Goal: Transaction & Acquisition: Purchase product/service

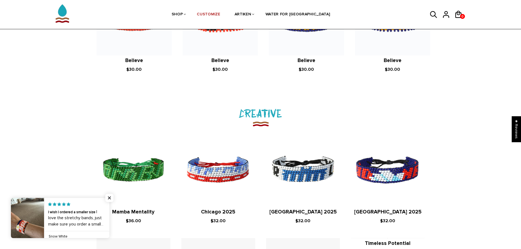
scroll to position [684, 0]
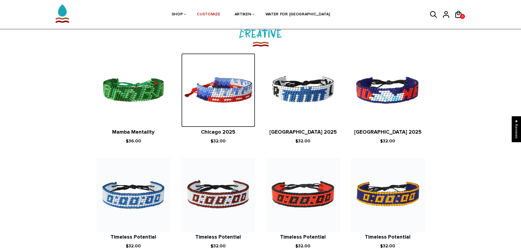
click at [211, 89] on img at bounding box center [218, 90] width 74 height 74
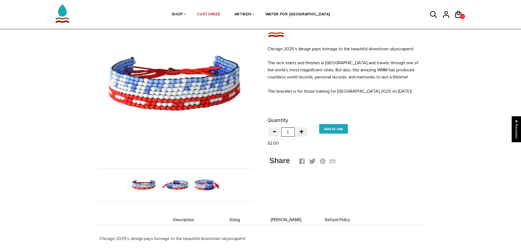
scroll to position [55, 0]
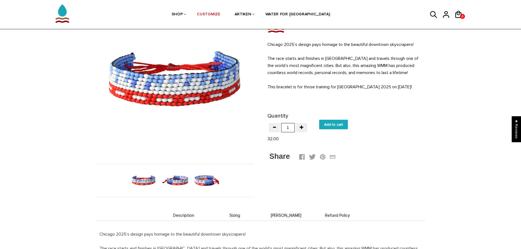
click at [208, 182] on img at bounding box center [206, 181] width 28 height 28
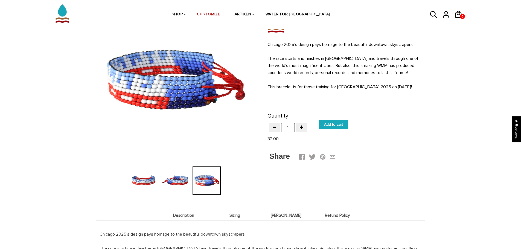
click at [174, 181] on img at bounding box center [175, 181] width 28 height 28
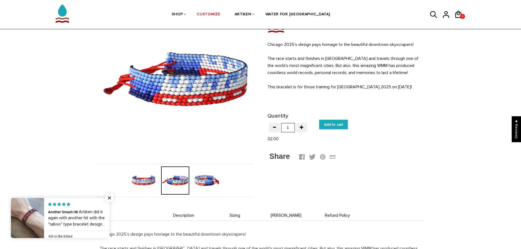
click at [213, 184] on img at bounding box center [206, 181] width 28 height 28
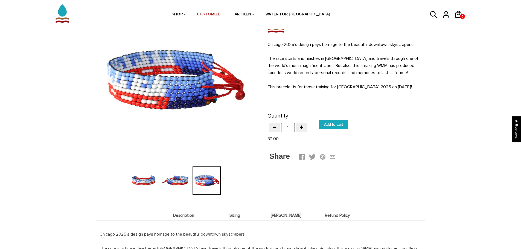
click at [337, 120] on input "Add to cart" at bounding box center [333, 125] width 29 height 10
type input "Add to cart"
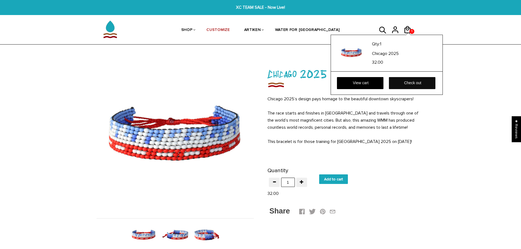
click at [399, 84] on link "Check out" at bounding box center [412, 83] width 46 height 12
